Goal: Find specific page/section: Find specific page/section

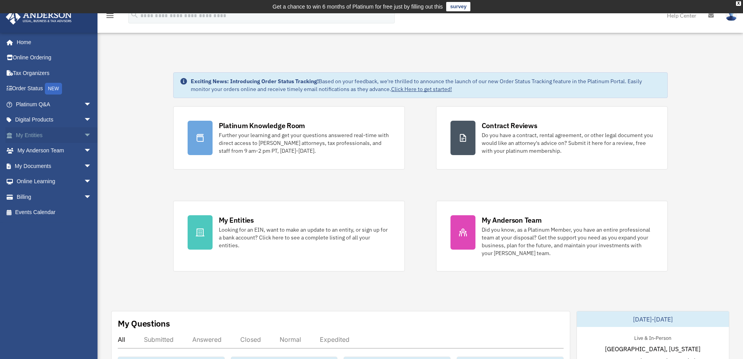
click at [42, 132] on link "My Entities arrow_drop_down" at bounding box center [54, 135] width 98 height 16
click at [84, 136] on span "arrow_drop_down" at bounding box center [92, 135] width 16 height 16
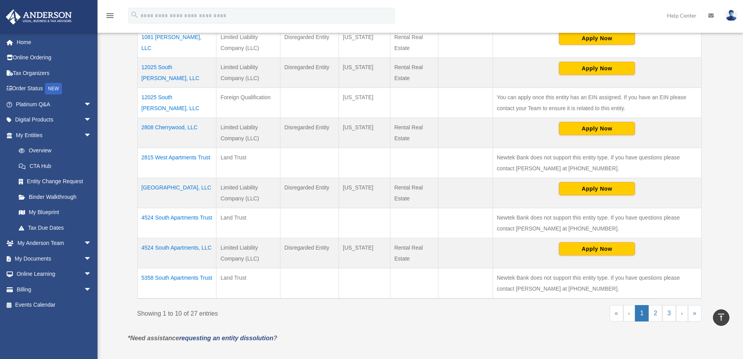
scroll to position [283, 0]
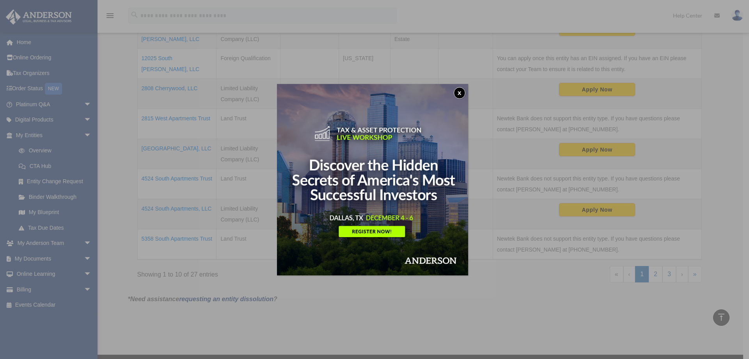
click at [462, 94] on button "x" at bounding box center [460, 93] width 12 height 12
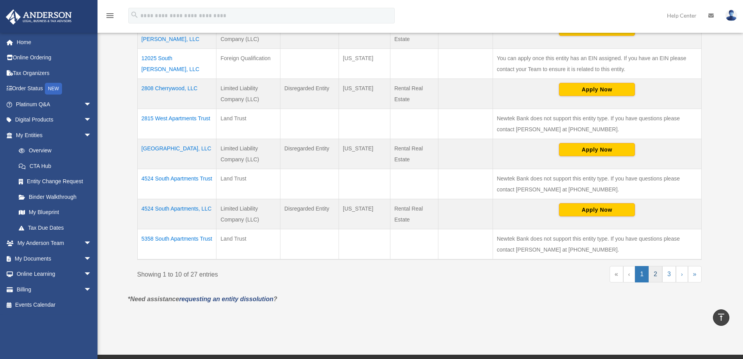
click at [656, 275] on link "2" at bounding box center [656, 274] width 14 height 16
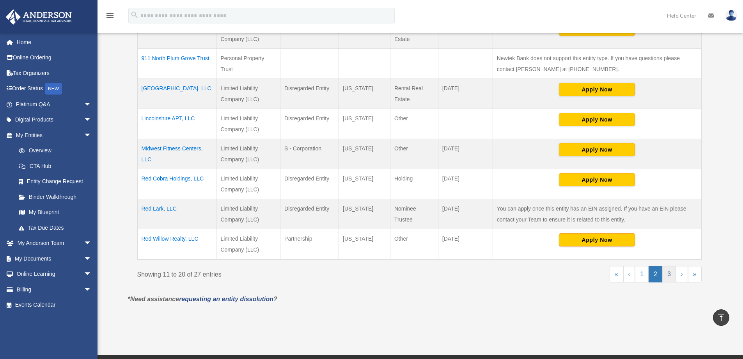
click at [667, 272] on link "3" at bounding box center [670, 274] width 14 height 16
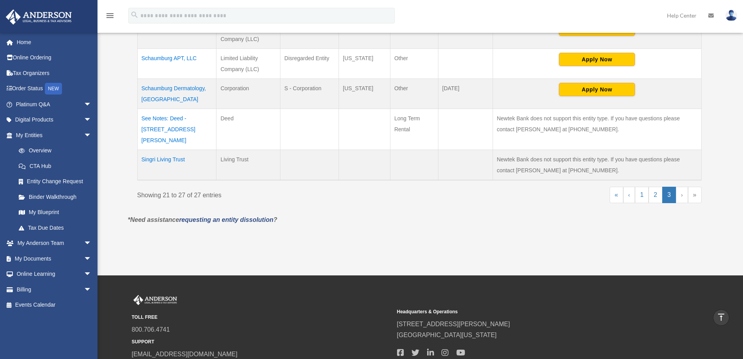
scroll to position [244, 0]
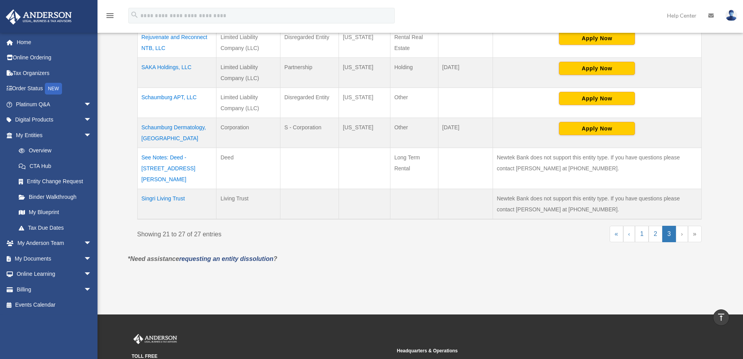
click at [173, 128] on td "Schaumburg Dermatology, [GEOGRAPHIC_DATA]" at bounding box center [176, 133] width 79 height 30
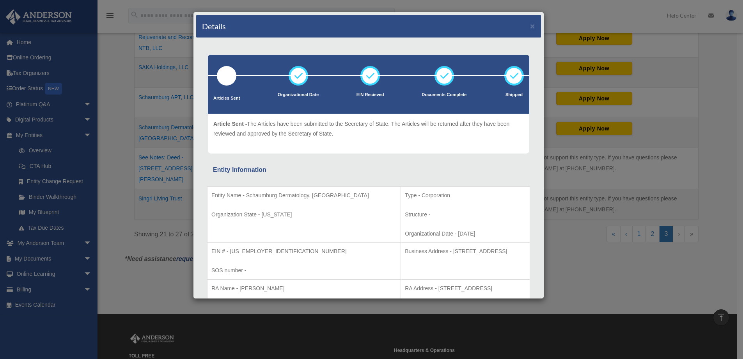
scroll to position [39, 0]
